Goal: Task Accomplishment & Management: Manage account settings

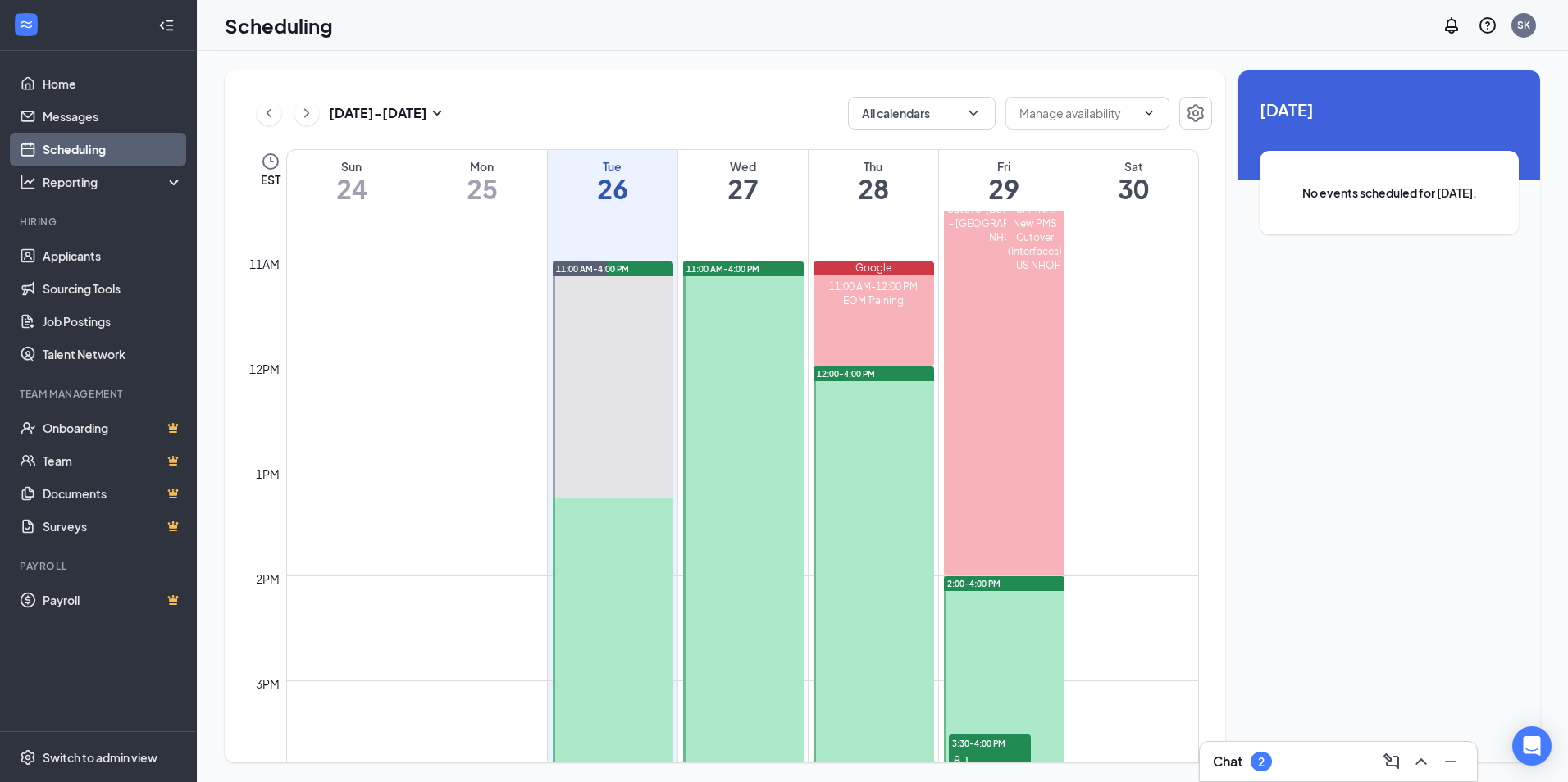
scroll to position [1134, 0]
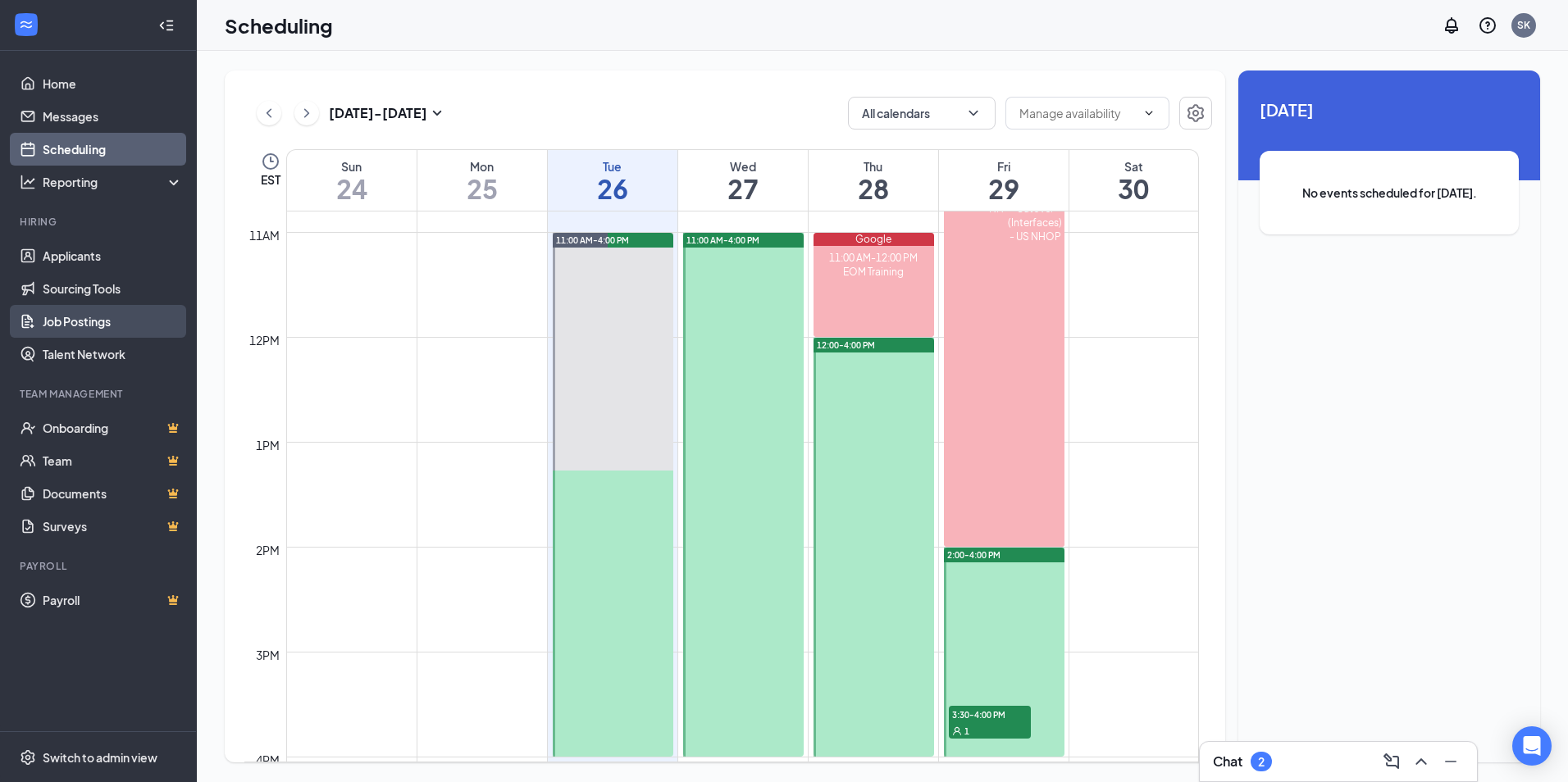
click at [70, 326] on link "Job Postings" at bounding box center [113, 321] width 140 height 33
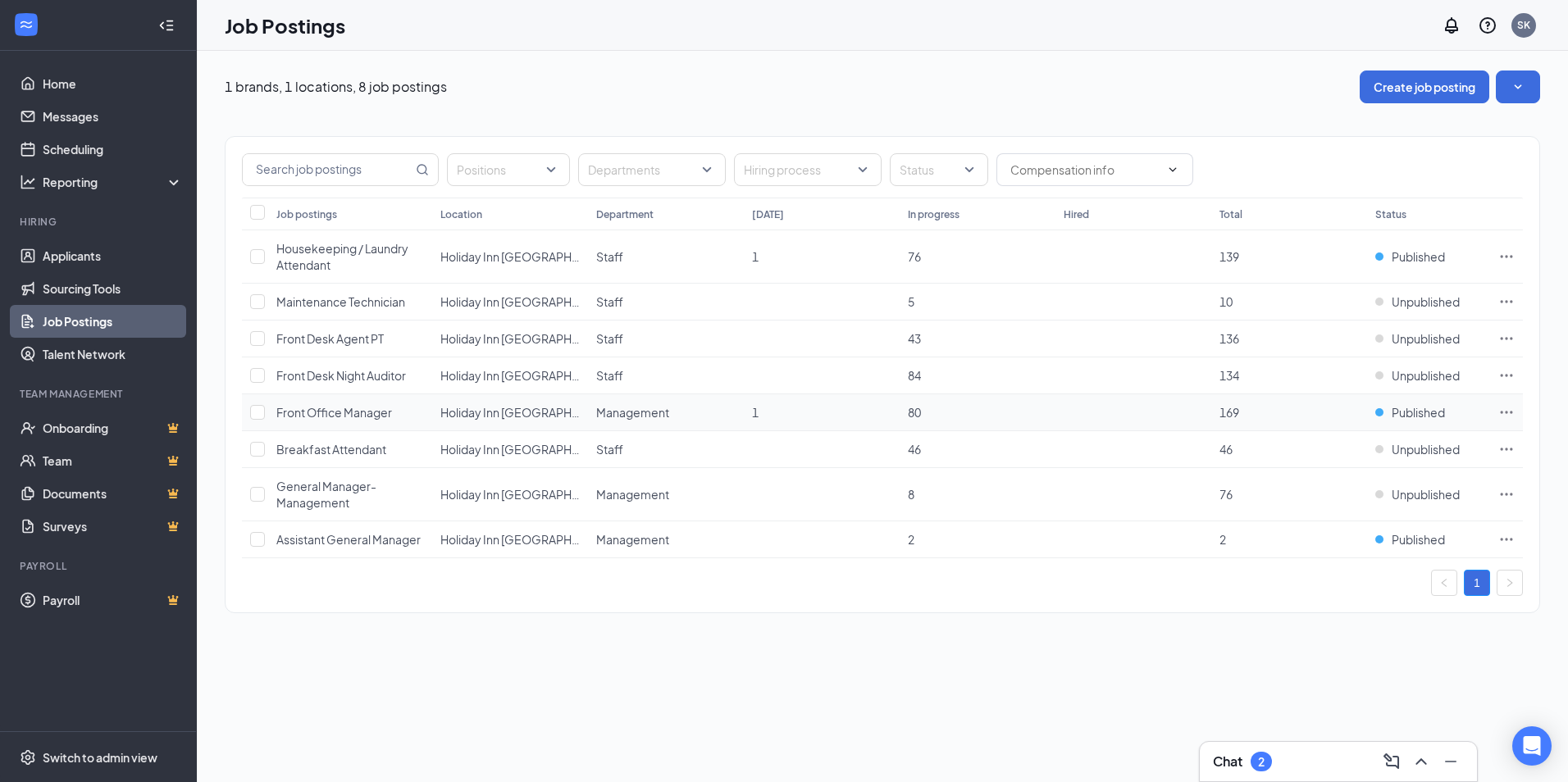
click at [1503, 410] on icon "Ellipses" at bounding box center [1506, 412] width 16 height 16
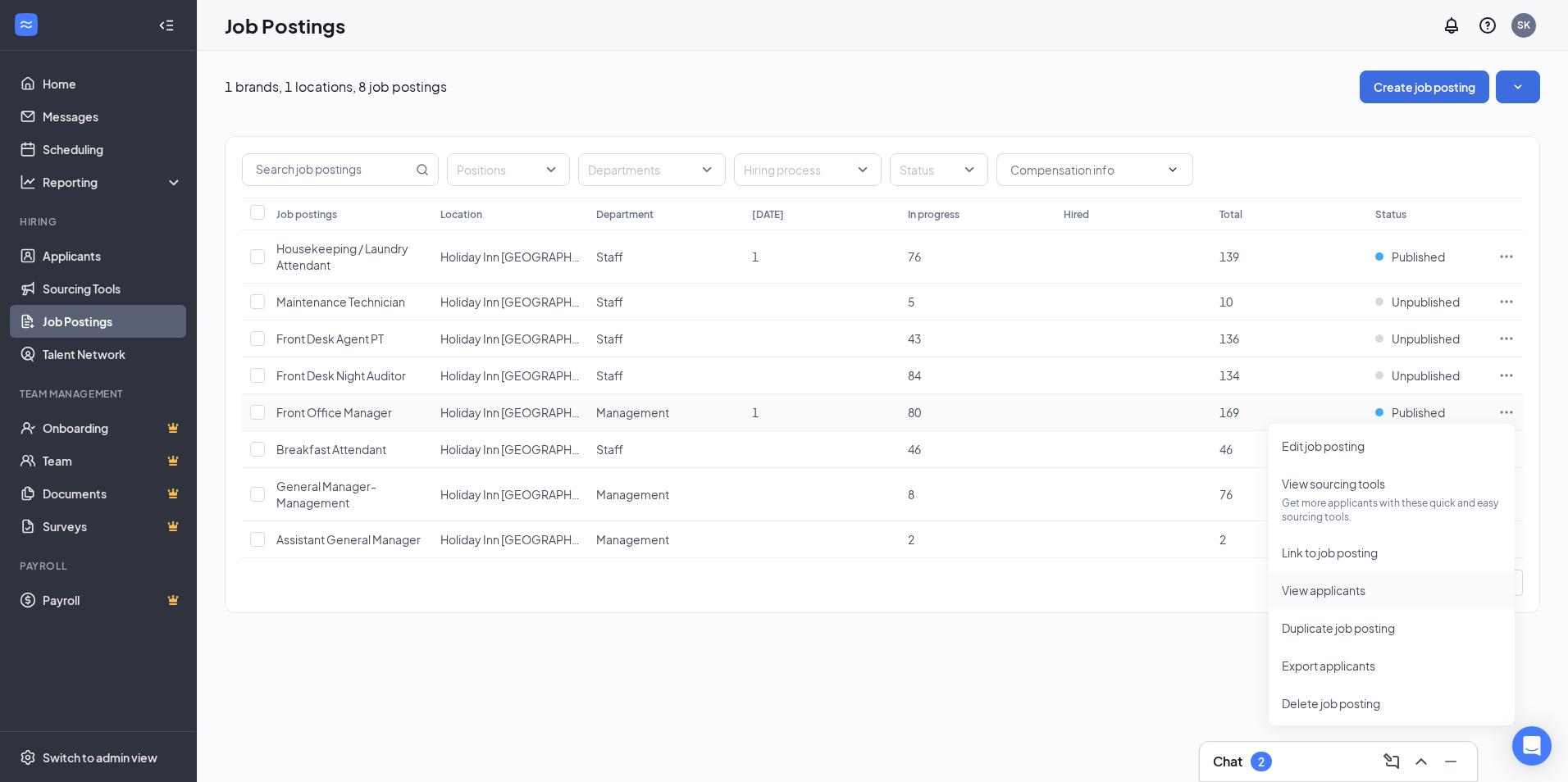
click at [1334, 588] on span "View applicants" at bounding box center [1324, 590] width 84 height 15
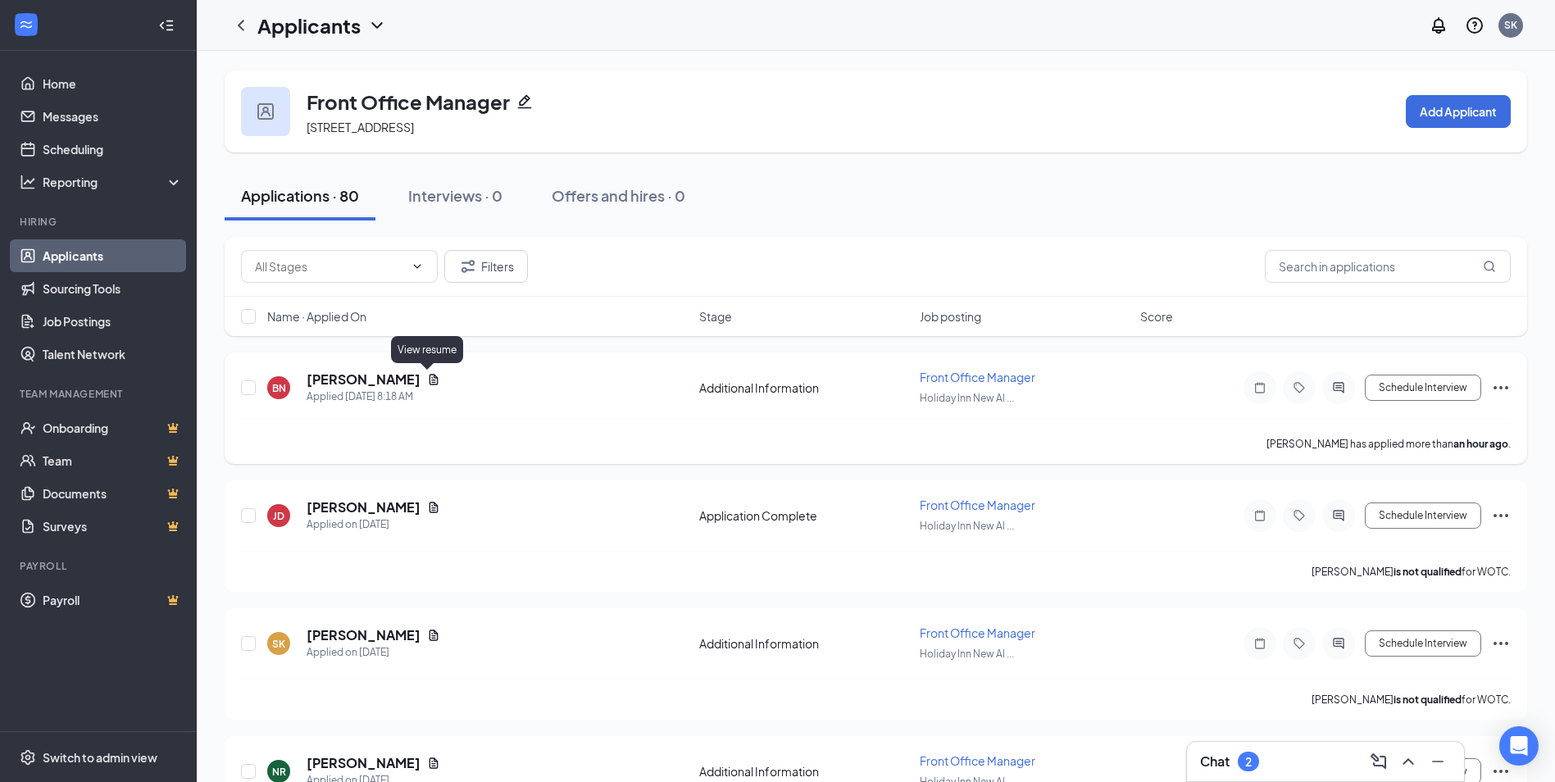
click at [427, 378] on icon "Document" at bounding box center [433, 379] width 13 height 13
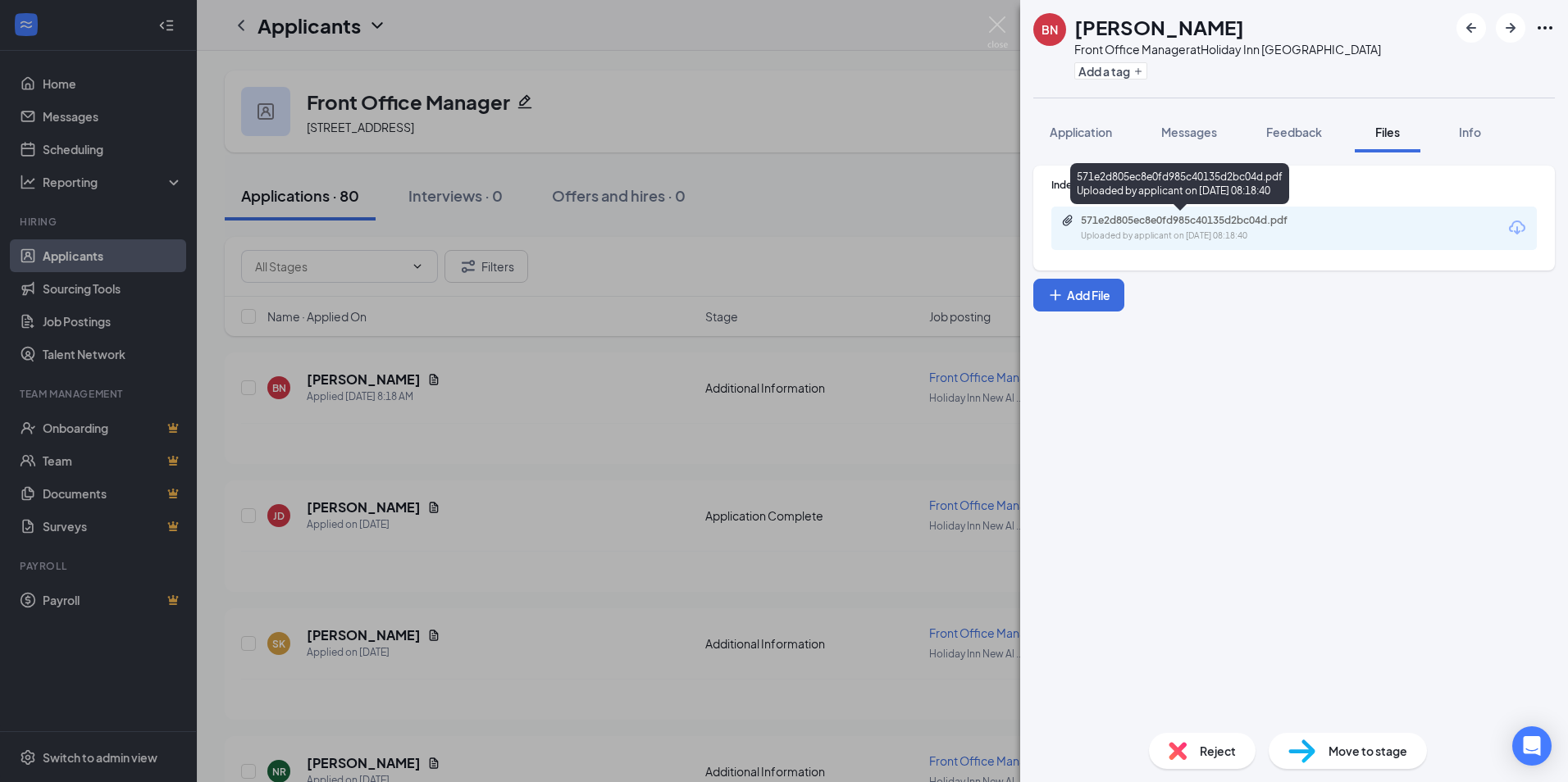
click at [1134, 237] on div "Uploaded by applicant on [DATE] 08:18:40" at bounding box center [1204, 236] width 246 height 13
click at [559, 367] on div "BN [PERSON_NAME] Front Office Manager at [GEOGRAPHIC_DATA] [GEOGRAPHIC_DATA] Ad…" at bounding box center [784, 391] width 1568 height 782
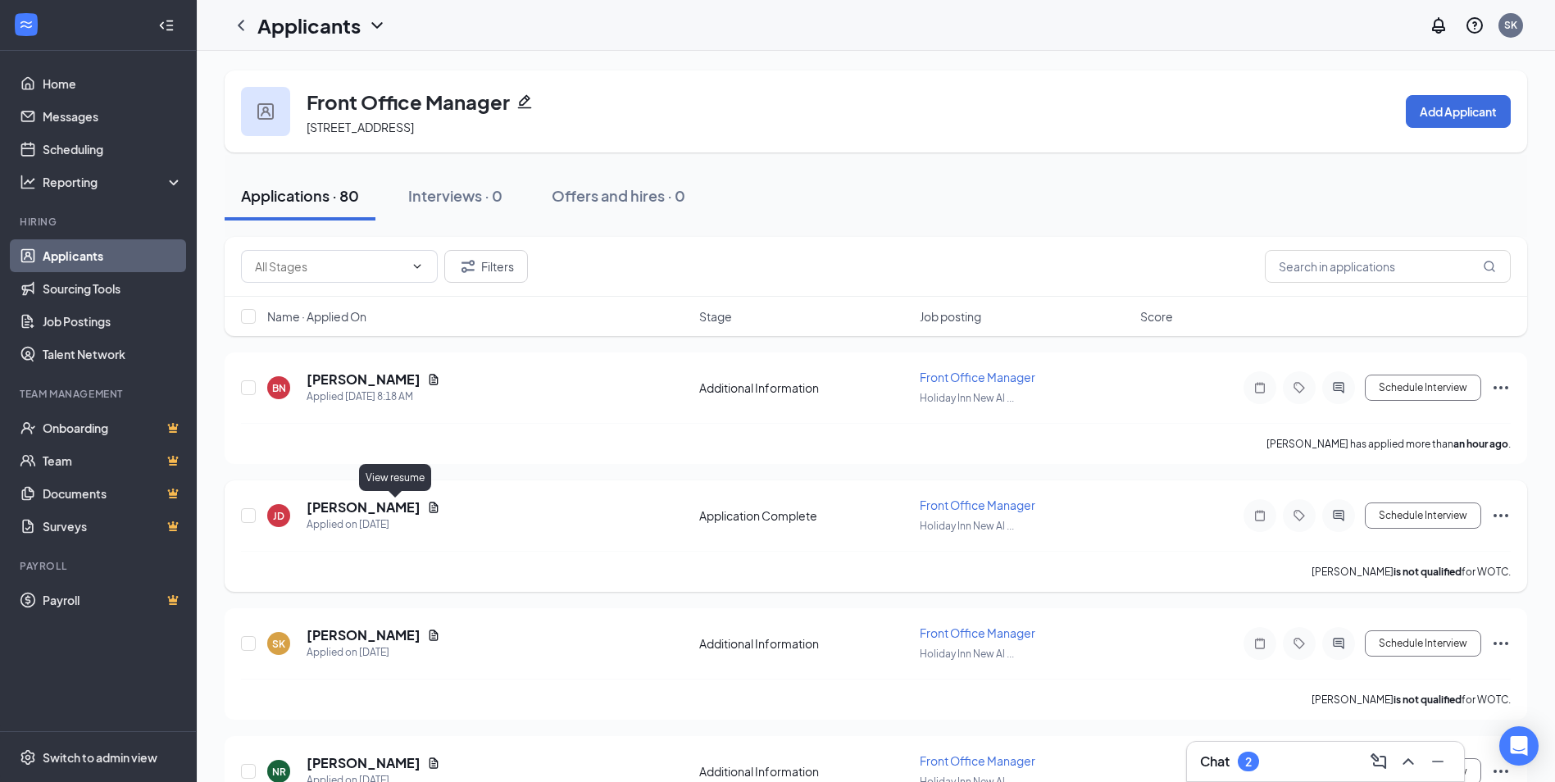
click at [430, 512] on icon "Document" at bounding box center [434, 507] width 9 height 11
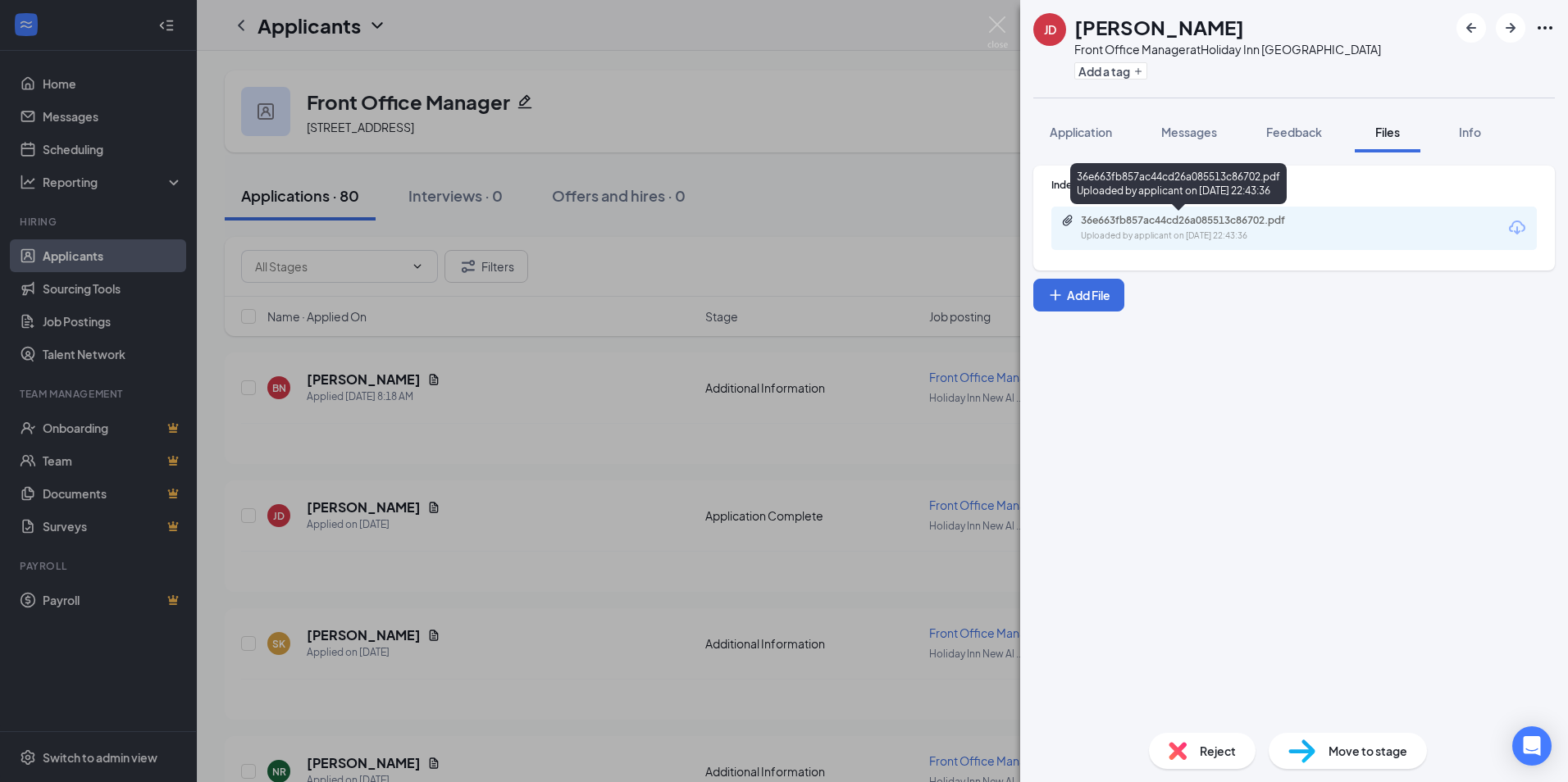
click at [1204, 221] on div "36e663fb857ac44cd26a085513c86702.pdf" at bounding box center [1196, 220] width 230 height 13
click at [656, 391] on div "[PERSON_NAME] Front Office Manager at [GEOGRAPHIC_DATA] [GEOGRAPHIC_DATA] Add a…" at bounding box center [784, 391] width 1568 height 782
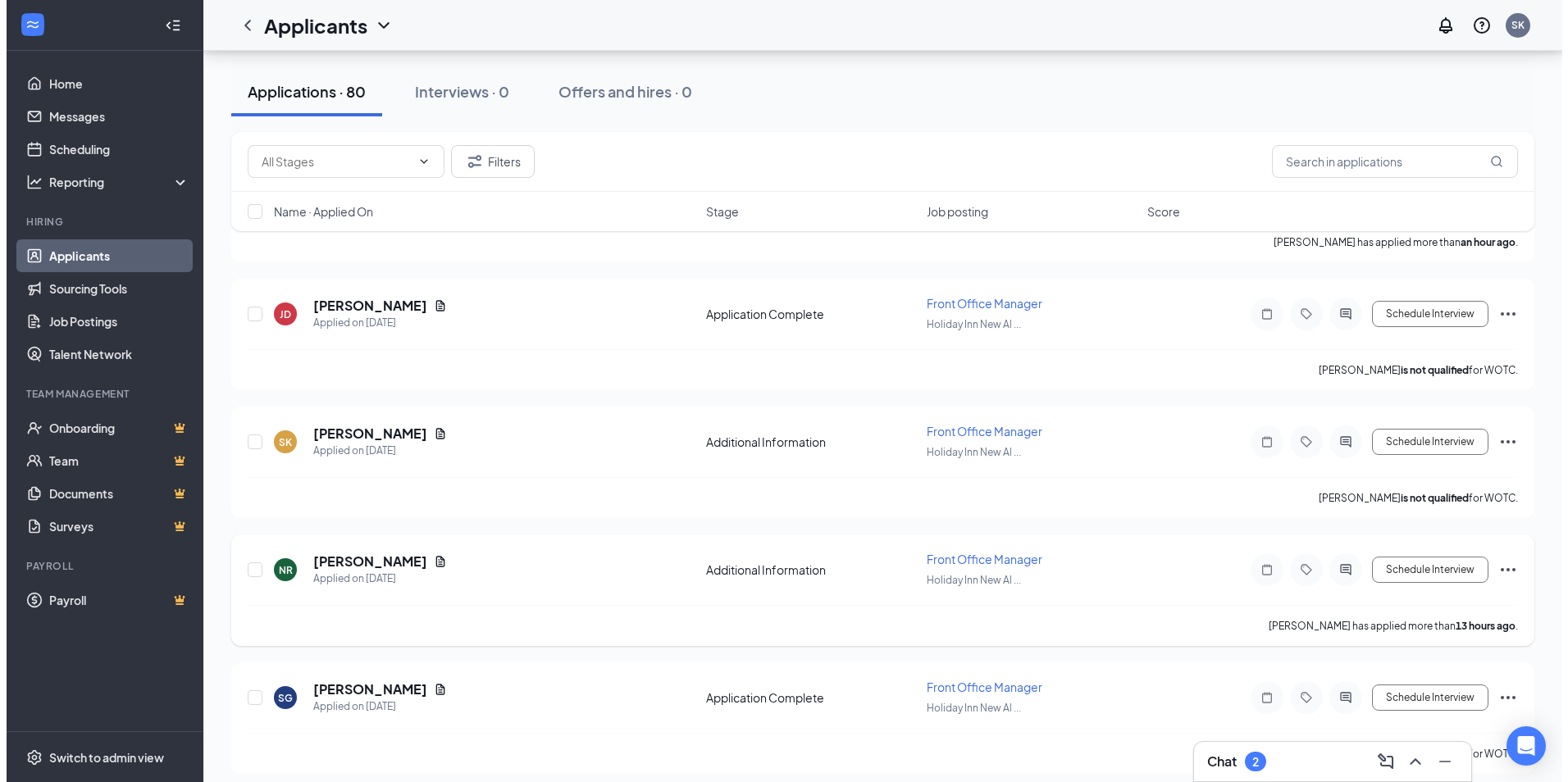
scroll to position [246, 0]
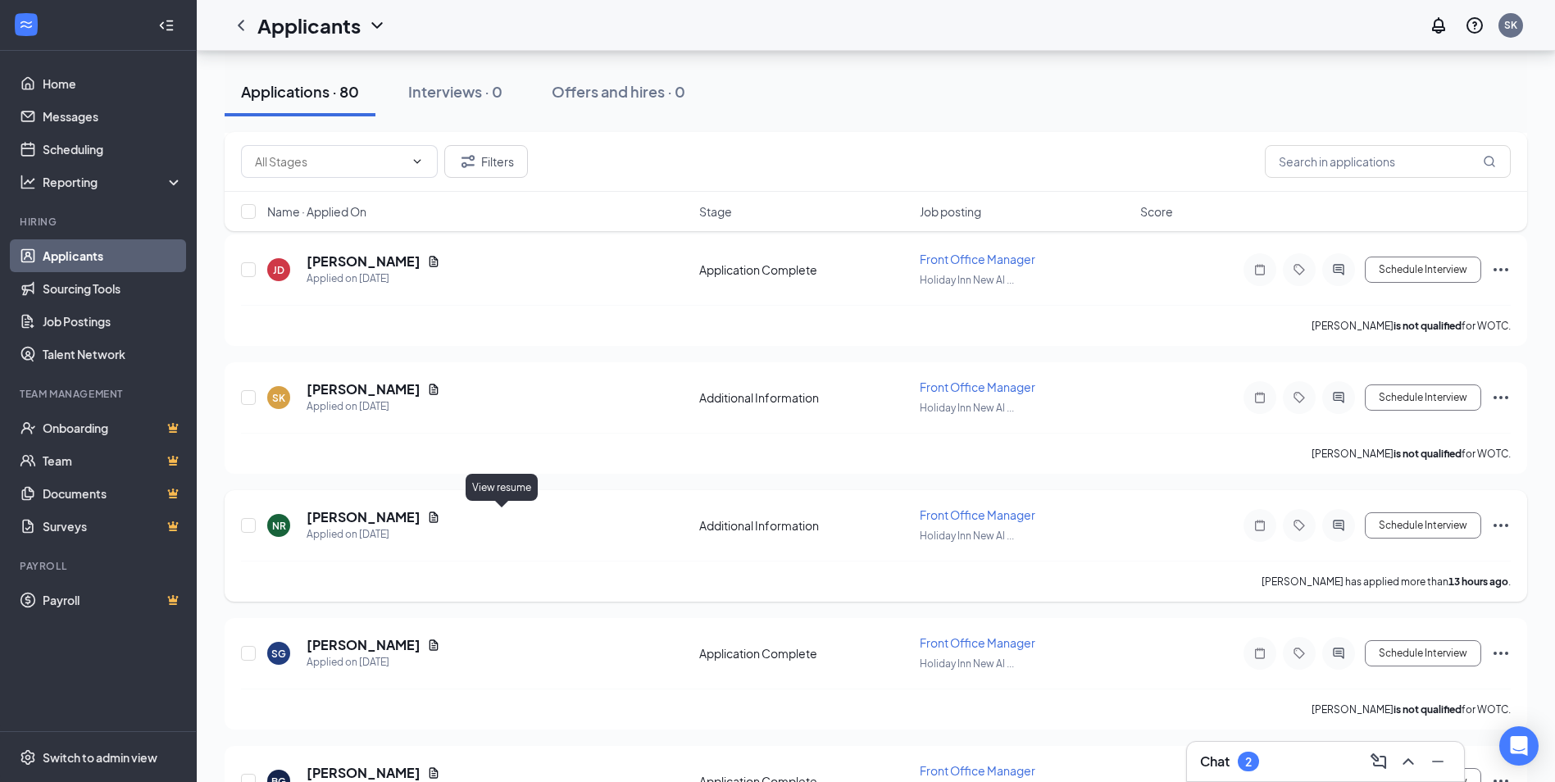
click at [440, 514] on icon "Document" at bounding box center [433, 517] width 13 height 13
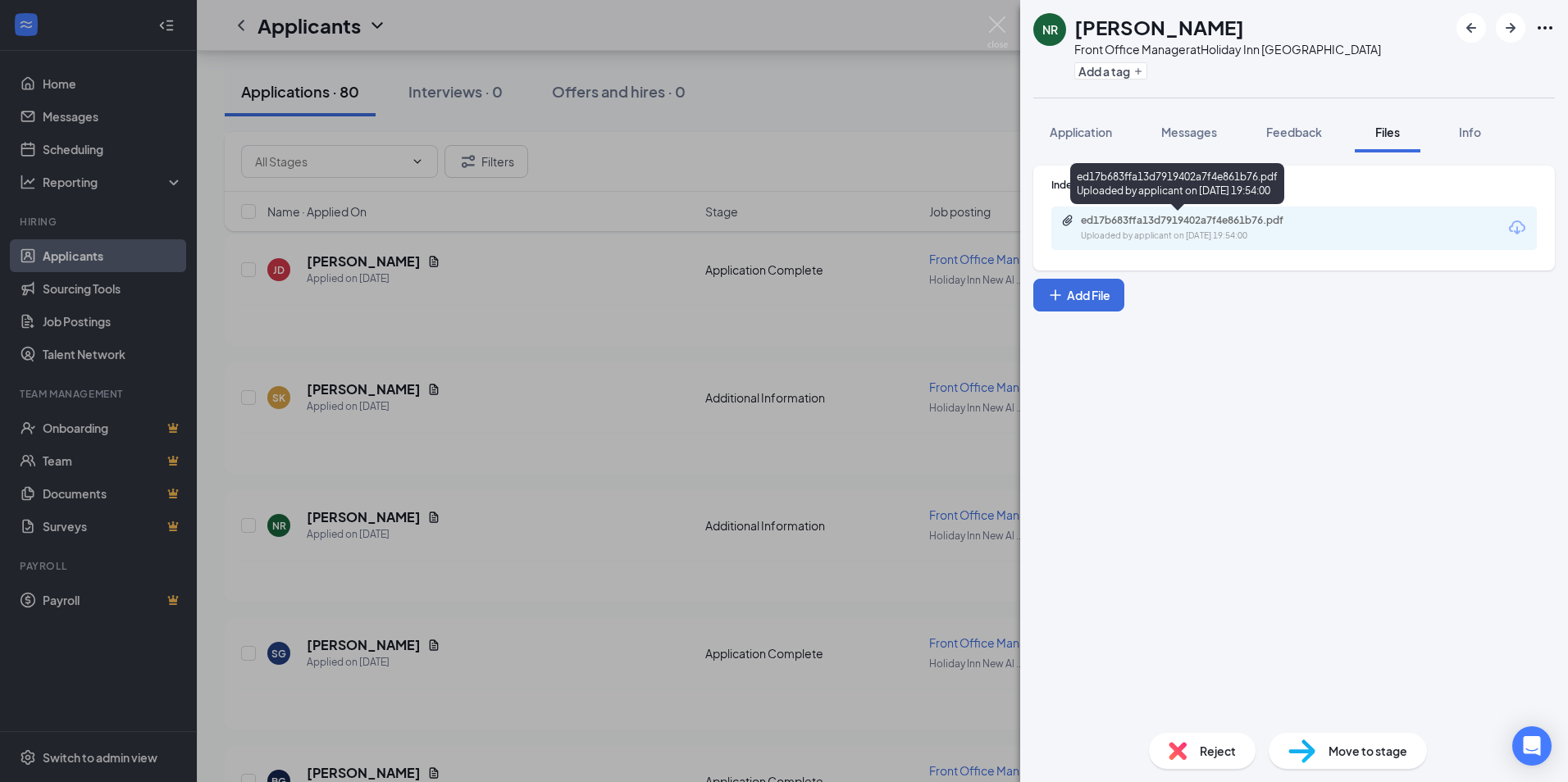
click at [1209, 227] on div "ed17b683ffa13d7919402a7f4e861b76.pdf Uploaded by applicant on [DATE] 19:54:00" at bounding box center [1194, 228] width 266 height 29
click at [668, 346] on div "NR [PERSON_NAME] Front Office Manager at [GEOGRAPHIC_DATA] [GEOGRAPHIC_DATA] Ad…" at bounding box center [784, 391] width 1568 height 782
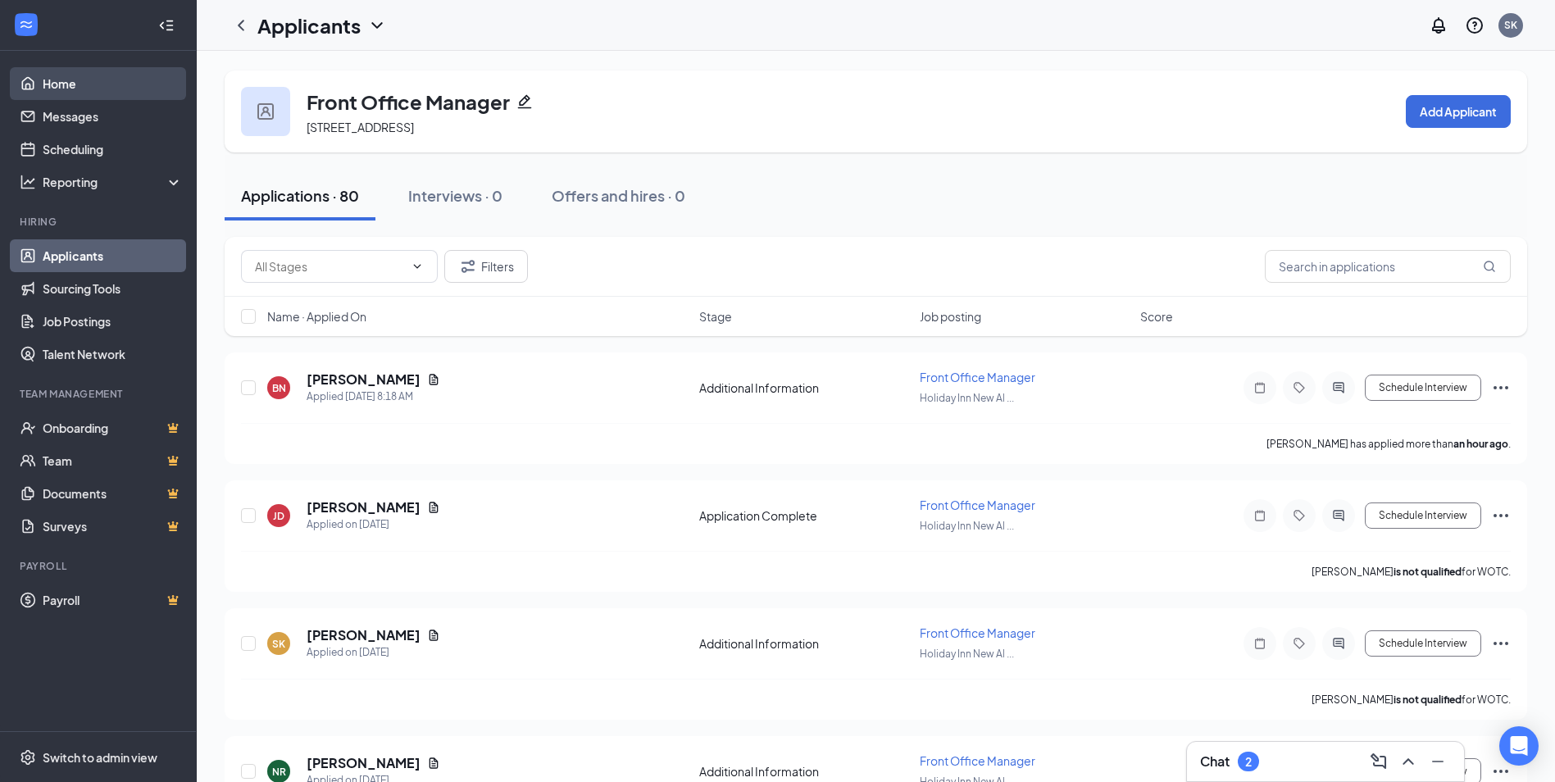
click at [43, 94] on link "Home" at bounding box center [113, 83] width 140 height 33
